Goal: Use online tool/utility: Use online tool/utility

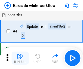
click at [20, 58] on img "button" at bounding box center [20, 56] width 7 height 7
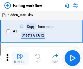
click at [20, 58] on img "button" at bounding box center [20, 56] width 7 height 7
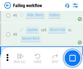
scroll to position [115, 0]
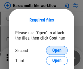
click at [57, 50] on span "Open" at bounding box center [56, 50] width 9 height 4
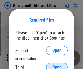
click at [57, 65] on span "Open" at bounding box center [56, 67] width 9 height 4
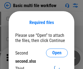
scroll to position [2, 0]
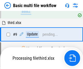
scroll to position [189, 0]
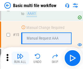
click at [20, 58] on img "button" at bounding box center [20, 56] width 7 height 7
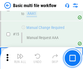
scroll to position [362, 0]
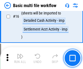
click at [20, 58] on img "button" at bounding box center [20, 56] width 7 height 7
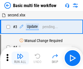
click at [20, 58] on img "button" at bounding box center [20, 56] width 7 height 7
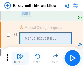
click at [20, 58] on img "button" at bounding box center [20, 56] width 7 height 7
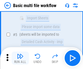
click at [20, 58] on img "button" at bounding box center [20, 56] width 7 height 7
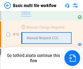
scroll to position [255, 0]
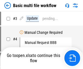
scroll to position [22, 0]
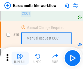
click at [20, 58] on img "button" at bounding box center [20, 56] width 7 height 7
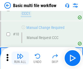
click at [20, 58] on img "button" at bounding box center [20, 56] width 7 height 7
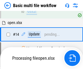
scroll to position [284, 0]
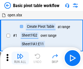
click at [20, 58] on img "button" at bounding box center [20, 56] width 7 height 7
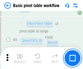
scroll to position [130, 0]
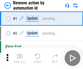
click at [20, 58] on img "button" at bounding box center [20, 56] width 7 height 7
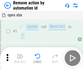
scroll to position [20, 0]
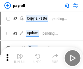
click at [20, 58] on img "button" at bounding box center [20, 56] width 7 height 7
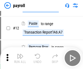
scroll to position [39, 0]
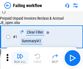
click at [20, 58] on img "button" at bounding box center [20, 56] width 7 height 7
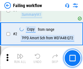
scroll to position [88, 0]
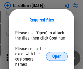
click at [57, 54] on span "Open" at bounding box center [56, 56] width 9 height 4
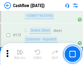
scroll to position [575, 0]
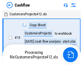
scroll to position [6, 0]
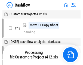
scroll to position [6, 0]
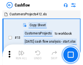
scroll to position [6, 0]
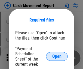
click at [57, 56] on span "Open" at bounding box center [56, 56] width 9 height 4
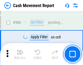
scroll to position [2491, 0]
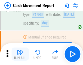
click at [20, 54] on img "button" at bounding box center [20, 52] width 7 height 7
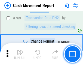
scroll to position [3020, 0]
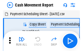
scroll to position [10, 0]
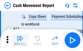
click at [20, 40] on img "button" at bounding box center [20, 38] width 7 height 7
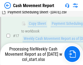
scroll to position [85, 0]
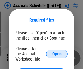
click at [57, 54] on span "Open" at bounding box center [56, 54] width 9 height 4
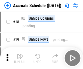
click at [20, 58] on img "button" at bounding box center [20, 56] width 7 height 7
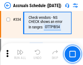
scroll to position [1124, 0]
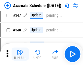
click at [20, 54] on img "button" at bounding box center [20, 52] width 7 height 7
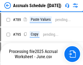
scroll to position [2283, 0]
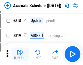
click at [20, 54] on img "button" at bounding box center [20, 52] width 7 height 7
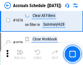
scroll to position [3255, 0]
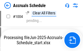
scroll to position [2768, 0]
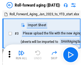
scroll to position [1, 0]
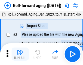
click at [20, 54] on img "button" at bounding box center [20, 52] width 7 height 7
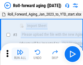
click at [20, 54] on img "button" at bounding box center [20, 52] width 7 height 7
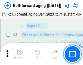
scroll to position [35, 0]
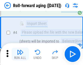
click at [20, 54] on img "button" at bounding box center [20, 52] width 7 height 7
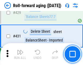
scroll to position [1885, 0]
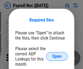
click at [57, 56] on span "Open" at bounding box center [56, 56] width 9 height 4
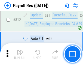
scroll to position [3453, 0]
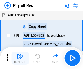
click at [20, 58] on img "button" at bounding box center [20, 56] width 7 height 7
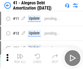
click at [20, 58] on img "button" at bounding box center [20, 56] width 7 height 7
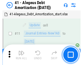
scroll to position [67, 0]
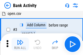
click at [20, 44] on img "button" at bounding box center [20, 42] width 7 height 7
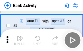
scroll to position [29, 0]
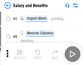
click at [20, 54] on img "button" at bounding box center [20, 52] width 7 height 7
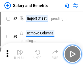
scroll to position [7, 0]
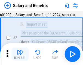
click at [20, 54] on img "button" at bounding box center [20, 52] width 7 height 7
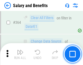
scroll to position [2559, 0]
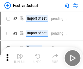
click at [20, 54] on img "button" at bounding box center [20, 56] width 7 height 7
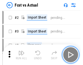
scroll to position [7, 0]
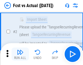
click at [20, 54] on img "button" at bounding box center [20, 52] width 7 height 7
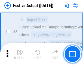
scroll to position [51, 0]
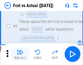
click at [20, 54] on img "button" at bounding box center [20, 52] width 7 height 7
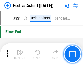
scroll to position [2601, 0]
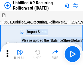
scroll to position [12, 0]
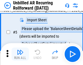
click at [20, 54] on img "button" at bounding box center [20, 52] width 7 height 7
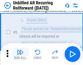
click at [20, 54] on img "button" at bounding box center [20, 52] width 7 height 7
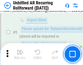
scroll to position [51, 0]
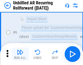
click at [20, 54] on img "button" at bounding box center [20, 52] width 7 height 7
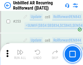
scroll to position [1846, 0]
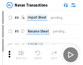
scroll to position [9, 0]
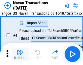
click at [20, 54] on img "button" at bounding box center [20, 52] width 7 height 7
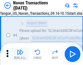
click at [20, 54] on img "button" at bounding box center [20, 52] width 7 height 7
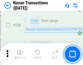
scroll to position [1762, 0]
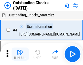
click at [20, 54] on img "button" at bounding box center [20, 52] width 7 height 7
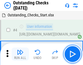
scroll to position [23, 0]
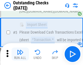
click at [20, 54] on img "button" at bounding box center [20, 52] width 7 height 7
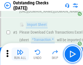
scroll to position [57, 0]
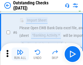
click at [20, 54] on img "button" at bounding box center [20, 52] width 7 height 7
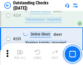
scroll to position [1650, 0]
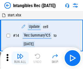
click at [20, 58] on img "button" at bounding box center [20, 56] width 7 height 7
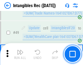
scroll to position [212, 0]
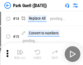
click at [20, 54] on img "button" at bounding box center [20, 52] width 7 height 7
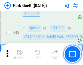
scroll to position [680, 0]
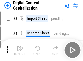
click at [20, 46] on img "button" at bounding box center [20, 48] width 7 height 7
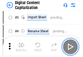
scroll to position [16, 0]
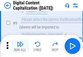
click at [20, 46] on img "button" at bounding box center [20, 43] width 7 height 7
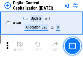
scroll to position [576, 0]
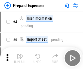
click at [20, 54] on img "button" at bounding box center [20, 56] width 7 height 7
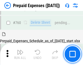
scroll to position [1506, 0]
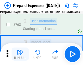
click at [20, 54] on img "button" at bounding box center [20, 52] width 7 height 7
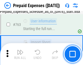
scroll to position [1538, 0]
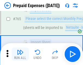
click at [20, 54] on img "button" at bounding box center [20, 52] width 7 height 7
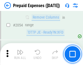
scroll to position [5681, 0]
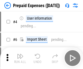
click at [20, 58] on img "button" at bounding box center [20, 56] width 7 height 7
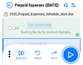
scroll to position [24, 0]
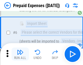
click at [20, 54] on img "button" at bounding box center [20, 52] width 7 height 7
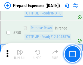
scroll to position [1936, 0]
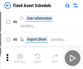
click at [20, 58] on img "button" at bounding box center [20, 56] width 7 height 7
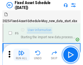
scroll to position [29, 0]
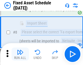
click at [20, 54] on img "button" at bounding box center [20, 52] width 7 height 7
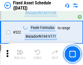
scroll to position [1889, 0]
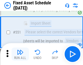
click at [20, 54] on img "button" at bounding box center [20, 52] width 7 height 7
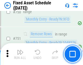
scroll to position [2649, 0]
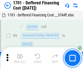
scroll to position [65, 0]
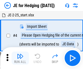
click at [20, 54] on img "button" at bounding box center [20, 56] width 7 height 7
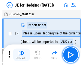
scroll to position [1, 0]
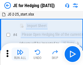
click at [20, 54] on img "button" at bounding box center [20, 52] width 7 height 7
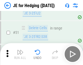
scroll to position [352, 0]
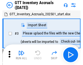
scroll to position [1, 0]
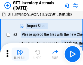
click at [20, 54] on img "button" at bounding box center [20, 52] width 7 height 7
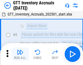
click at [20, 54] on img "button" at bounding box center [20, 52] width 7 height 7
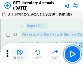
scroll to position [35, 0]
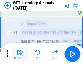
click at [20, 54] on img "button" at bounding box center [20, 52] width 7 height 7
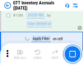
scroll to position [4438, 0]
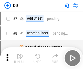
click at [20, 58] on img "button" at bounding box center [20, 56] width 7 height 7
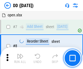
scroll to position [52, 0]
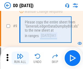
click at [20, 58] on img "button" at bounding box center [20, 56] width 7 height 7
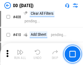
scroll to position [2432, 0]
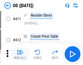
click at [20, 54] on img "button" at bounding box center [20, 52] width 7 height 7
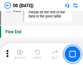
scroll to position [2601, 0]
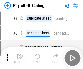
click at [20, 58] on img "button" at bounding box center [20, 56] width 7 height 7
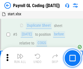
scroll to position [65, 0]
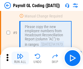
click at [20, 58] on img "button" at bounding box center [20, 56] width 7 height 7
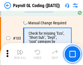
scroll to position [1275, 0]
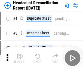
click at [20, 58] on img "button" at bounding box center [20, 56] width 7 height 7
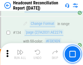
scroll to position [653, 0]
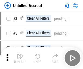
click at [20, 58] on img "button" at bounding box center [20, 56] width 7 height 7
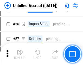
scroll to position [567, 0]
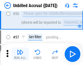
click at [20, 54] on img "button" at bounding box center [20, 52] width 7 height 7
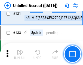
scroll to position [1619, 0]
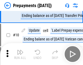
scroll to position [34, 0]
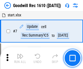
scroll to position [93, 0]
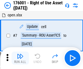
click at [20, 58] on img "button" at bounding box center [20, 56] width 7 height 7
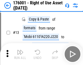
scroll to position [35, 0]
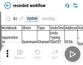
click at [20, 54] on img "button" at bounding box center [20, 52] width 7 height 7
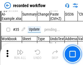
scroll to position [1699, 0]
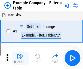
click at [20, 58] on img "button" at bounding box center [20, 56] width 7 height 7
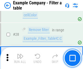
scroll to position [497, 0]
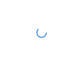
scroll to position [8, 0]
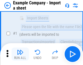
click at [20, 54] on img "button" at bounding box center [20, 52] width 7 height 7
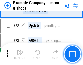
scroll to position [120, 0]
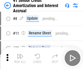
click at [20, 54] on img "button" at bounding box center [20, 56] width 7 height 7
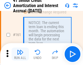
click at [20, 54] on img "button" at bounding box center [20, 52] width 7 height 7
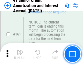
scroll to position [581, 0]
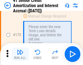
click at [20, 54] on img "button" at bounding box center [20, 52] width 7 height 7
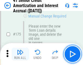
scroll to position [636, 0]
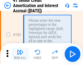
click at [20, 54] on img "button" at bounding box center [20, 52] width 7 height 7
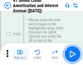
scroll to position [693, 0]
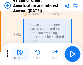
click at [20, 54] on img "button" at bounding box center [20, 52] width 7 height 7
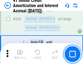
scroll to position [1388, 0]
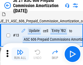
click at [20, 54] on img "button" at bounding box center [20, 52] width 7 height 7
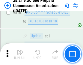
scroll to position [1015, 0]
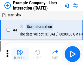
click at [20, 54] on img "button" at bounding box center [20, 52] width 7 height 7
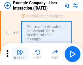
click at [20, 54] on img "button" at bounding box center [20, 52] width 7 height 7
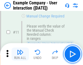
scroll to position [118, 0]
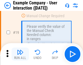
click at [20, 54] on img "button" at bounding box center [20, 52] width 7 height 7
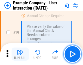
click at [20, 54] on img "button" at bounding box center [20, 52] width 7 height 7
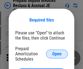
click at [57, 54] on span "Open" at bounding box center [56, 54] width 9 height 4
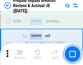
scroll to position [734, 0]
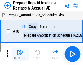
click at [20, 54] on img "button" at bounding box center [20, 52] width 7 height 7
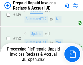
scroll to position [706, 0]
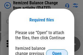
click at [57, 52] on span "Open" at bounding box center [56, 54] width 9 height 4
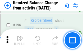
scroll to position [1046, 0]
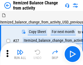
scroll to position [8, 0]
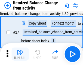
click at [20, 54] on img "button" at bounding box center [20, 52] width 7 height 7
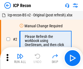
scroll to position [2, 0]
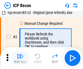
click at [20, 58] on img "button" at bounding box center [20, 56] width 7 height 7
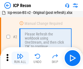
click at [20, 58] on img "button" at bounding box center [20, 56] width 7 height 7
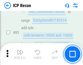
scroll to position [533, 0]
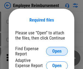
click at [57, 51] on span "Open" at bounding box center [56, 51] width 9 height 4
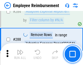
scroll to position [1477, 0]
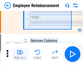
click at [20, 54] on img "button" at bounding box center [20, 52] width 7 height 7
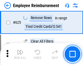
scroll to position [3254, 0]
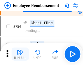
click at [20, 54] on img "button" at bounding box center [20, 52] width 7 height 7
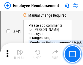
scroll to position [3813, 0]
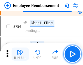
click at [20, 54] on img "button" at bounding box center [20, 52] width 7 height 7
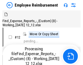
scroll to position [18, 0]
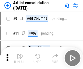
click at [20, 58] on img "button" at bounding box center [20, 56] width 7 height 7
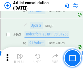
scroll to position [2380, 0]
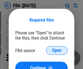
click at [57, 50] on span "Open" at bounding box center [56, 50] width 9 height 4
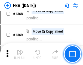
scroll to position [5836, 0]
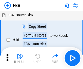
scroll to position [5, 0]
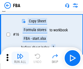
click at [20, 58] on img "button" at bounding box center [20, 56] width 7 height 7
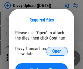
click at [57, 51] on span "Open" at bounding box center [56, 51] width 9 height 4
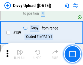
scroll to position [563, 0]
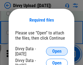
click at [57, 51] on span "Open" at bounding box center [56, 51] width 9 height 4
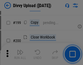
scroll to position [790, 0]
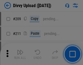
scroll to position [923, 0]
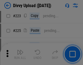
scroll to position [1085, 0]
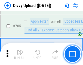
scroll to position [3718, 0]
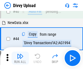
click at [20, 58] on img "button" at bounding box center [20, 56] width 7 height 7
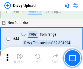
scroll to position [60, 0]
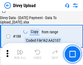
scroll to position [640, 0]
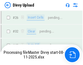
scroll to position [563, 0]
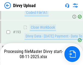
scroll to position [760, 0]
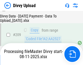
scroll to position [999, 0]
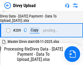
scroll to position [999, 0]
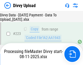
scroll to position [1239, 0]
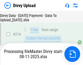
scroll to position [1147, 0]
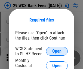
click at [57, 51] on span "Open" at bounding box center [56, 51] width 9 height 4
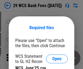
scroll to position [8, 0]
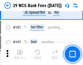
scroll to position [530, 0]
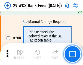
click at [20, 54] on img "button" at bounding box center [20, 52] width 7 height 7
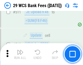
scroll to position [2734, 0]
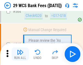
click at [20, 54] on img "button" at bounding box center [20, 52] width 7 height 7
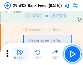
scroll to position [2939, 0]
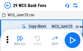
scroll to position [10, 0]
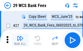
click at [20, 40] on img "button" at bounding box center [20, 38] width 7 height 7
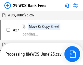
scroll to position [3, 0]
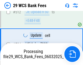
scroll to position [2901, 0]
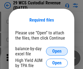
click at [57, 51] on span "Open" at bounding box center [56, 51] width 9 height 4
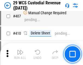
scroll to position [2517, 0]
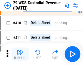
click at [20, 54] on img "button" at bounding box center [20, 52] width 7 height 7
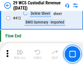
scroll to position [2595, 0]
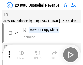
scroll to position [13, 0]
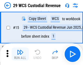
click at [20, 54] on img "button" at bounding box center [20, 52] width 7 height 7
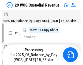
scroll to position [13, 0]
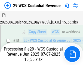
scroll to position [123, 0]
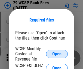
click at [57, 54] on span "Open" at bounding box center [56, 54] width 9 height 4
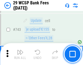
scroll to position [2739, 0]
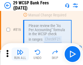
click at [20, 54] on img "button" at bounding box center [20, 52] width 7 height 7
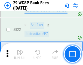
scroll to position [3348, 0]
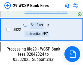
scroll to position [3342, 0]
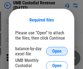
click at [57, 51] on span "Open" at bounding box center [56, 51] width 9 height 4
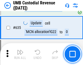
scroll to position [2844, 0]
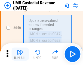
click at [20, 54] on img "button" at bounding box center [20, 52] width 7 height 7
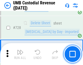
scroll to position [3352, 0]
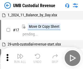
scroll to position [4, 0]
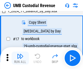
click at [20, 58] on img "button" at bounding box center [20, 56] width 7 height 7
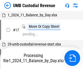
scroll to position [4, 0]
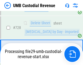
scroll to position [3340, 0]
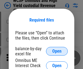
click at [57, 51] on span "Open" at bounding box center [56, 51] width 9 height 4
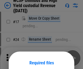
scroll to position [43, 0]
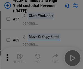
scroll to position [237, 0]
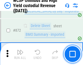
scroll to position [4599, 0]
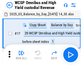
scroll to position [3, 0]
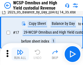
click at [20, 54] on img "button" at bounding box center [20, 52] width 7 height 7
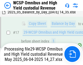
scroll to position [113, 0]
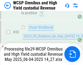
scroll to position [269, 0]
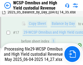
scroll to position [113, 0]
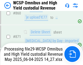
scroll to position [4587, 0]
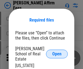
click at [57, 52] on span "Open" at bounding box center [56, 54] width 9 height 4
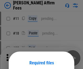
scroll to position [43, 0]
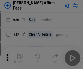
scroll to position [111, 0]
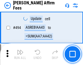
scroll to position [1478, 0]
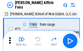
scroll to position [5, 0]
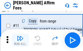
click at [20, 40] on img "button" at bounding box center [20, 38] width 7 height 7
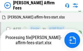
scroll to position [1233, 0]
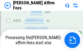
scroll to position [1457, 0]
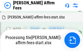
scroll to position [1257, 0]
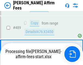
scroll to position [1418, 0]
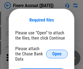
click at [57, 52] on span "Open" at bounding box center [56, 54] width 9 height 4
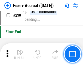
scroll to position [1722, 0]
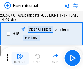
click at [20, 58] on img "button" at bounding box center [20, 56] width 7 height 7
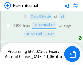
scroll to position [1571, 0]
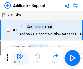
click at [20, 54] on img "button" at bounding box center [20, 56] width 7 height 7
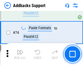
scroll to position [396, 0]
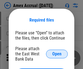
click at [57, 54] on span "Open" at bounding box center [56, 54] width 9 height 4
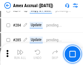
scroll to position [1415, 0]
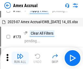
click at [20, 58] on img "button" at bounding box center [20, 56] width 7 height 7
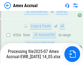
scroll to position [1552, 0]
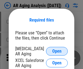
click at [57, 50] on span "Open" at bounding box center [56, 51] width 9 height 4
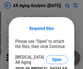
scroll to position [8, 0]
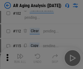
scroll to position [75, 0]
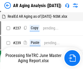
scroll to position [5, 0]
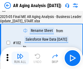
click at [20, 58] on img "button" at bounding box center [20, 56] width 7 height 7
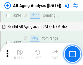
scroll to position [842, 0]
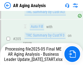
scroll to position [836, 0]
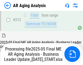
scroll to position [836, 0]
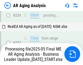
scroll to position [859, 0]
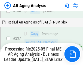
scroll to position [859, 0]
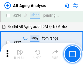
scroll to position [836, 0]
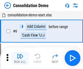
click at [20, 58] on img "button" at bounding box center [20, 56] width 7 height 7
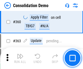
scroll to position [1821, 0]
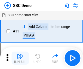
click at [20, 58] on img "button" at bounding box center [20, 56] width 7 height 7
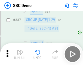
scroll to position [1430, 0]
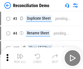
click at [20, 58] on img "button" at bounding box center [20, 56] width 7 height 7
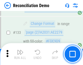
scroll to position [645, 0]
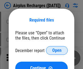
click at [57, 50] on span "Open" at bounding box center [56, 50] width 9 height 4
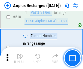
scroll to position [2339, 0]
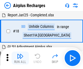
click at [20, 58] on img "button" at bounding box center [20, 56] width 7 height 7
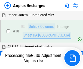
scroll to position [24, 0]
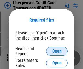
click at [57, 51] on span "Open" at bounding box center [56, 51] width 9 height 4
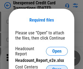
click at [57, 67] on span "Open" at bounding box center [56, 69] width 9 height 4
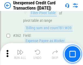
scroll to position [1398, 0]
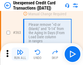
click at [20, 54] on img "button" at bounding box center [20, 52] width 7 height 7
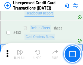
scroll to position [1854, 0]
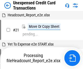
scroll to position [8, 0]
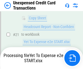
scroll to position [88, 0]
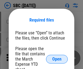
click at [57, 59] on span "Open" at bounding box center [56, 59] width 9 height 4
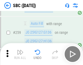
scroll to position [1062, 0]
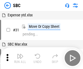
scroll to position [5, 0]
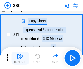
click at [20, 58] on img "button" at bounding box center [20, 56] width 7 height 7
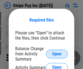
click at [57, 54] on span "Open" at bounding box center [56, 54] width 9 height 4
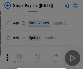
scroll to position [99, 0]
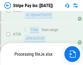
scroll to position [2862, 0]
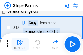
click at [20, 44] on img "button" at bounding box center [20, 42] width 7 height 7
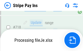
scroll to position [2850, 0]
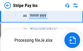
scroll to position [2850, 0]
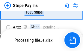
scroll to position [2850, 0]
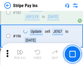
scroll to position [736, 0]
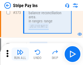
click at [20, 54] on img "button" at bounding box center [20, 52] width 7 height 7
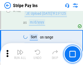
scroll to position [2843, 0]
